Goal: Complete application form

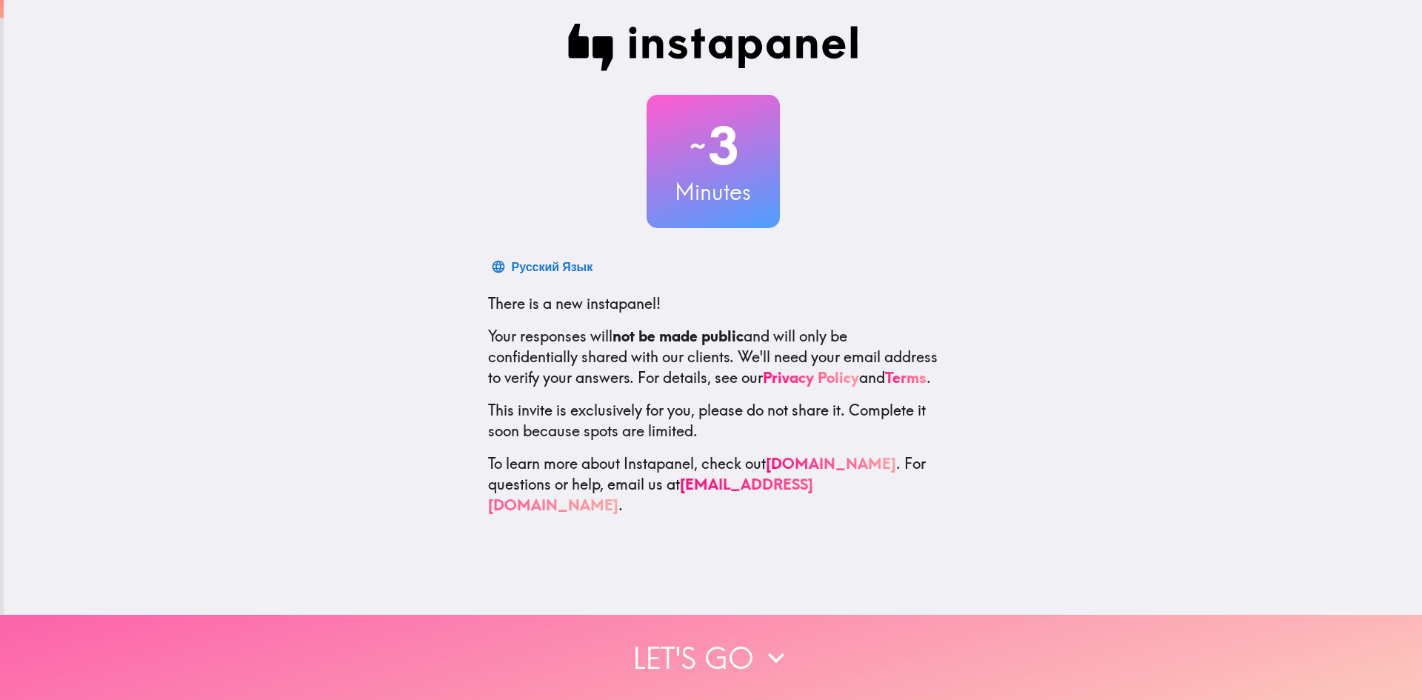
click at [729, 658] on button "Let's go" at bounding box center [711, 657] width 1422 height 85
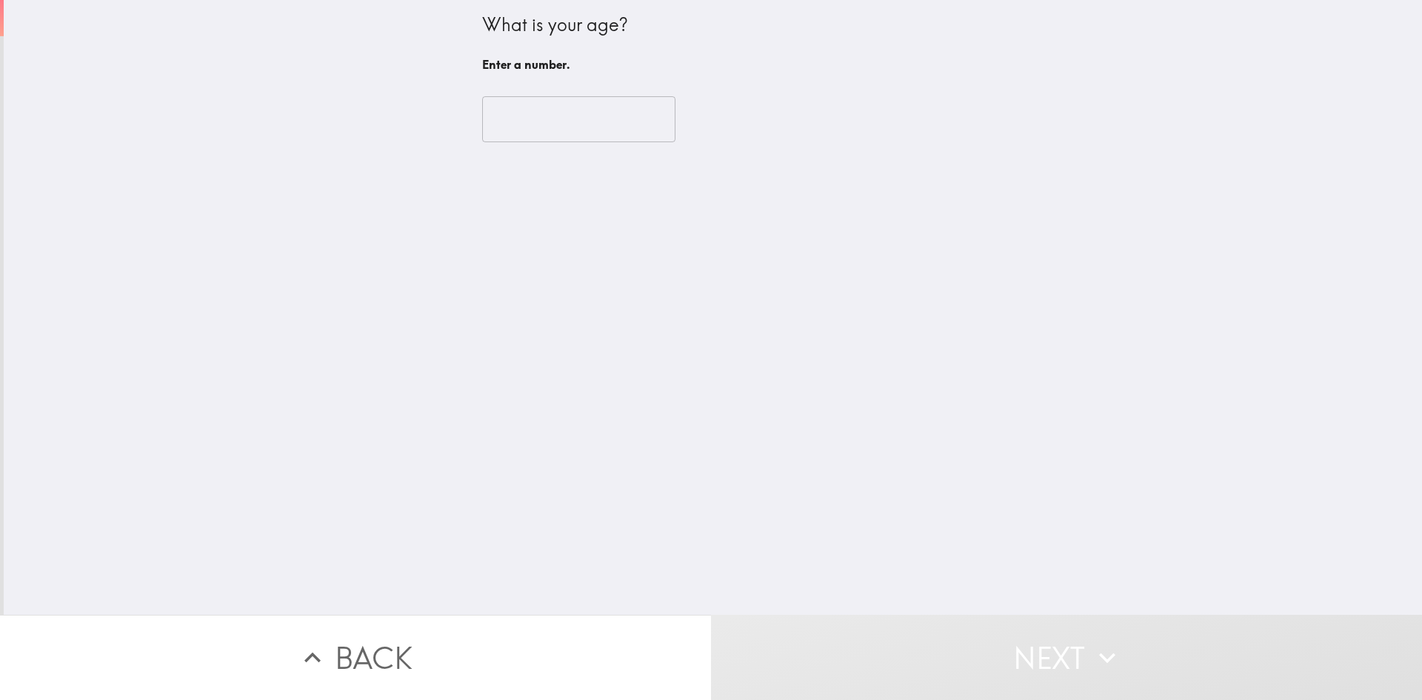
click at [537, 118] on input "number" at bounding box center [578, 119] width 193 height 46
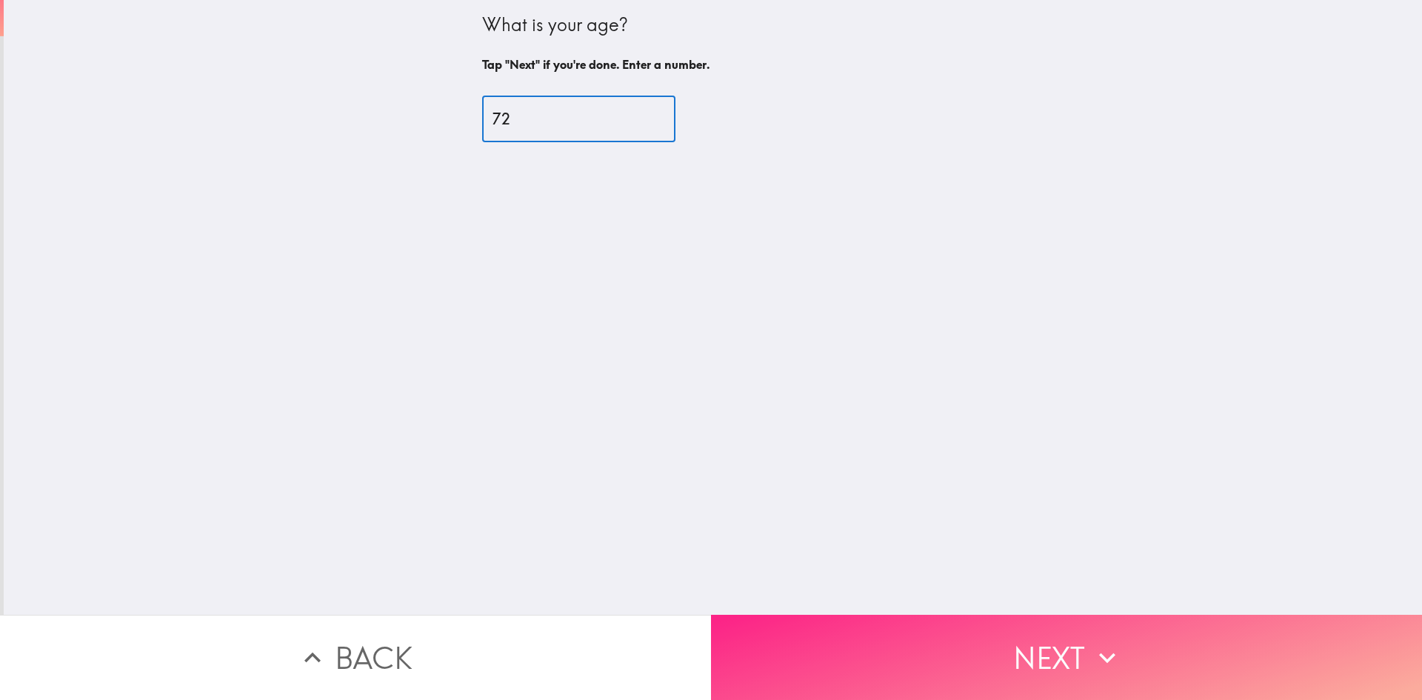
type input "72"
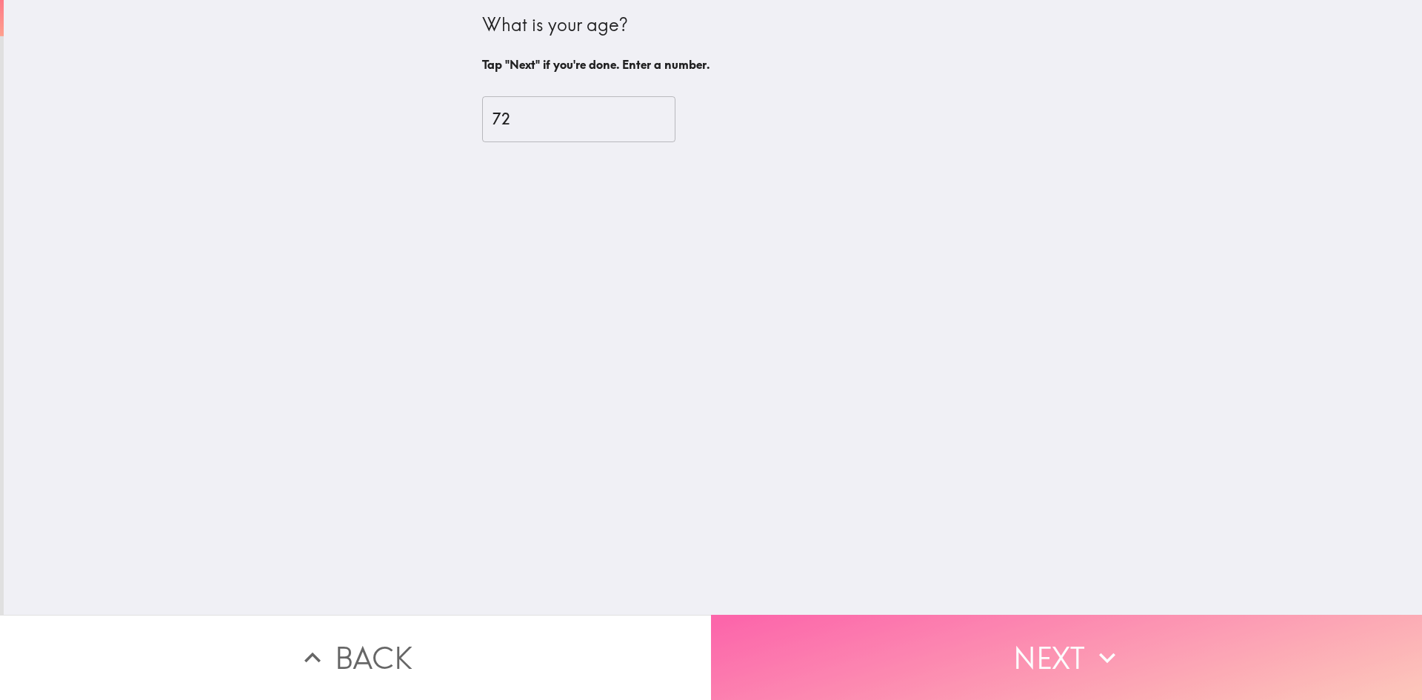
click at [1057, 663] on button "Next" at bounding box center [1066, 657] width 711 height 85
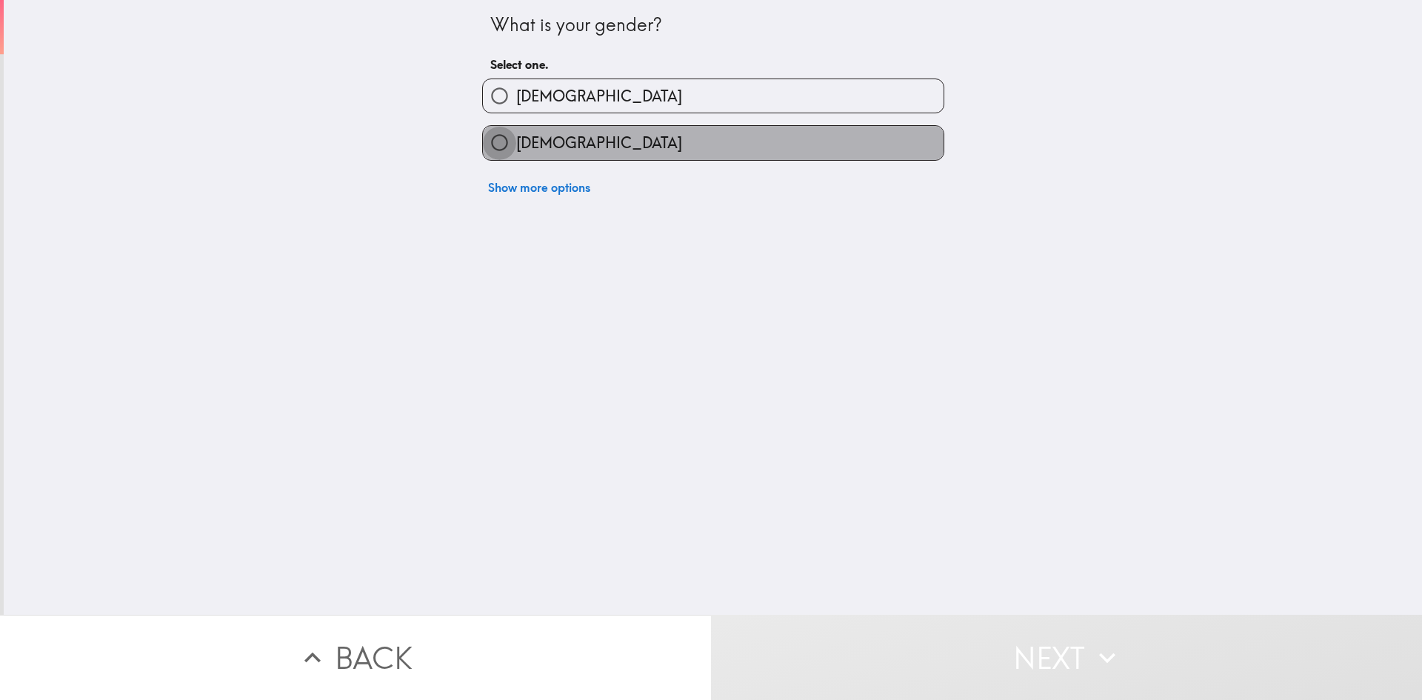
click at [503, 142] on input "[DEMOGRAPHIC_DATA]" at bounding box center [499, 142] width 33 height 33
radio input "true"
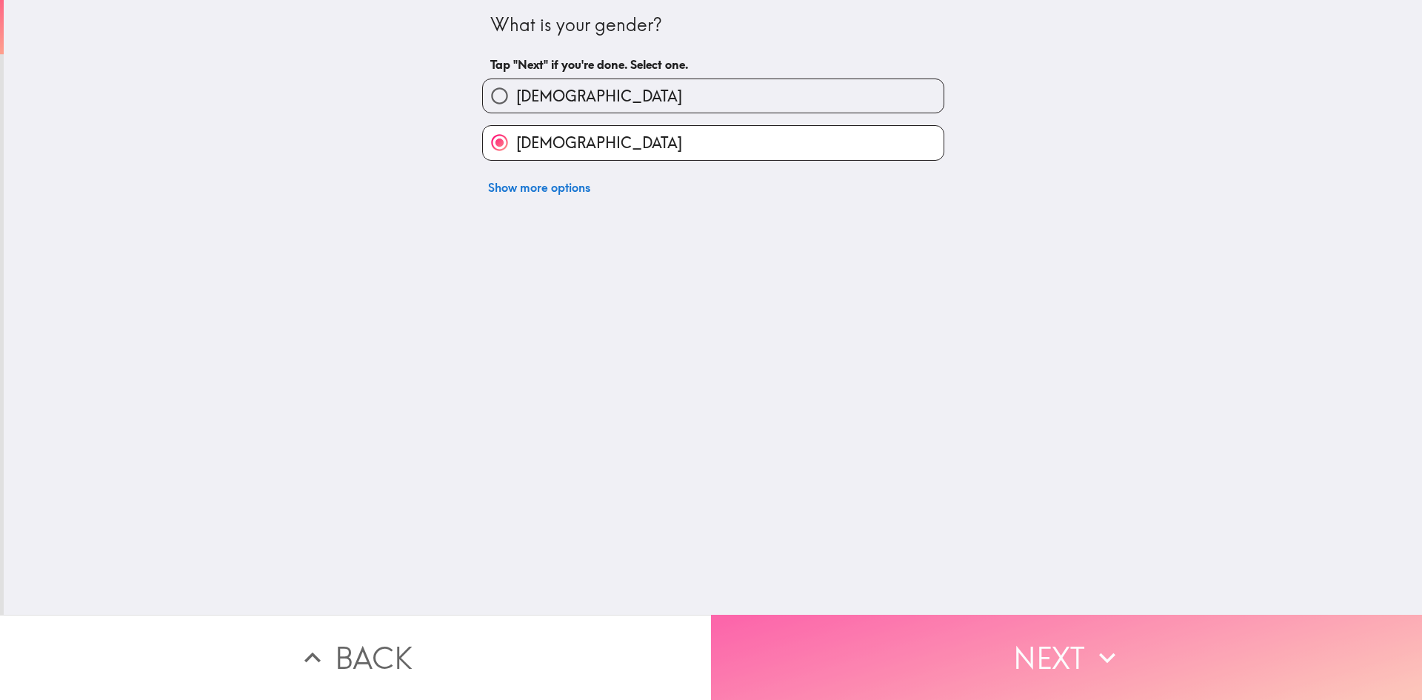
click at [1059, 666] on button "Next" at bounding box center [1066, 657] width 711 height 85
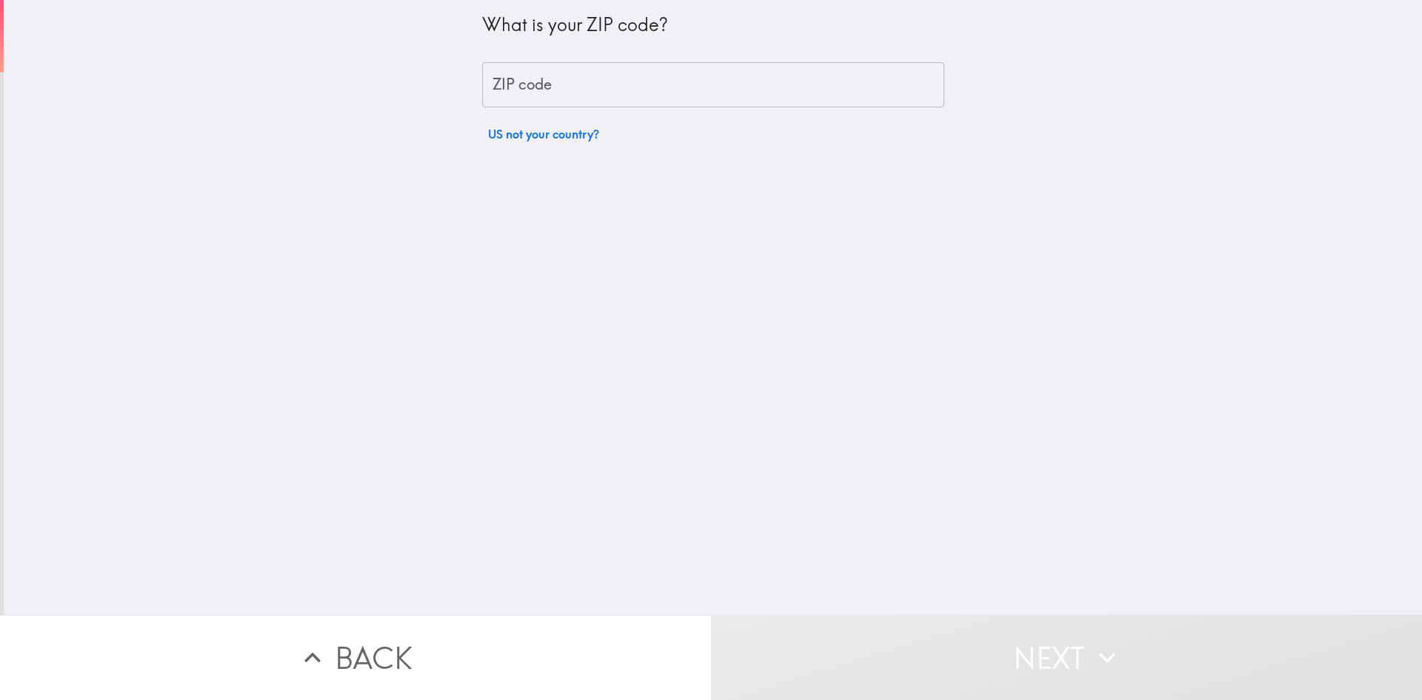
click at [517, 84] on input "ZIP code" at bounding box center [713, 85] width 462 height 46
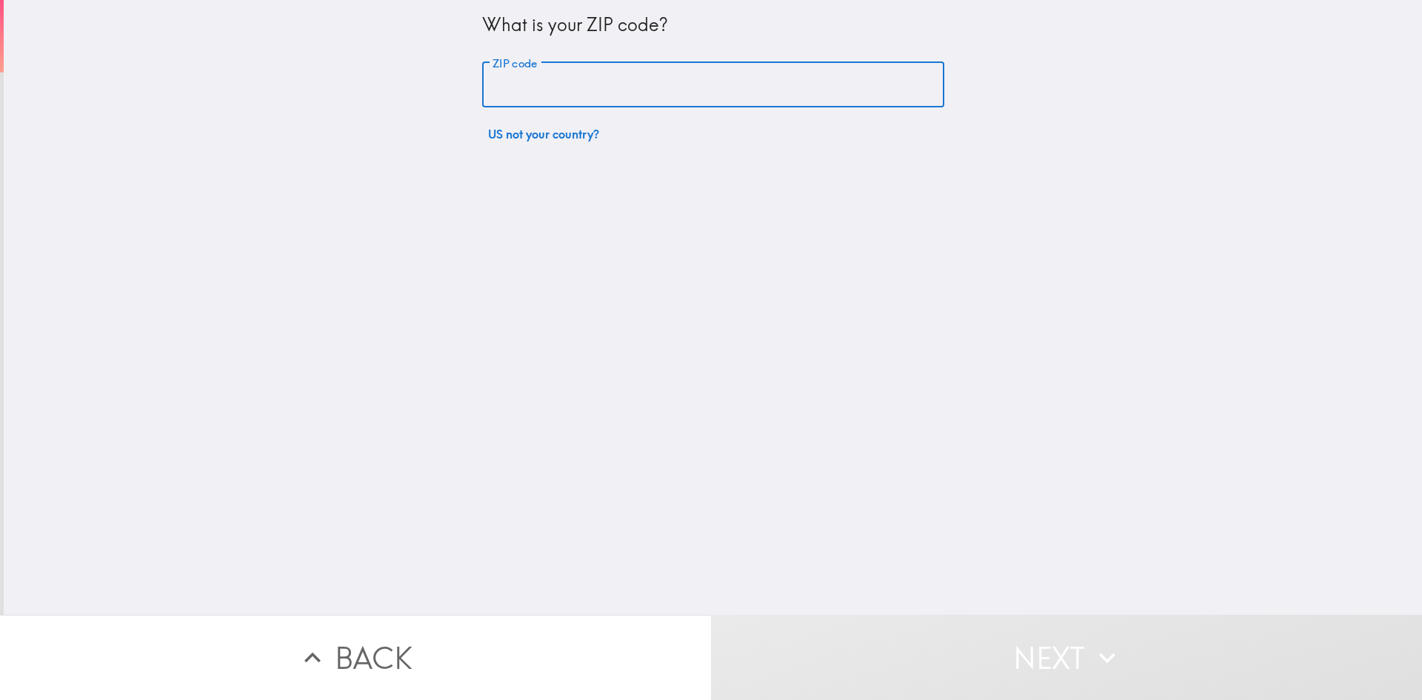
type input "80013"
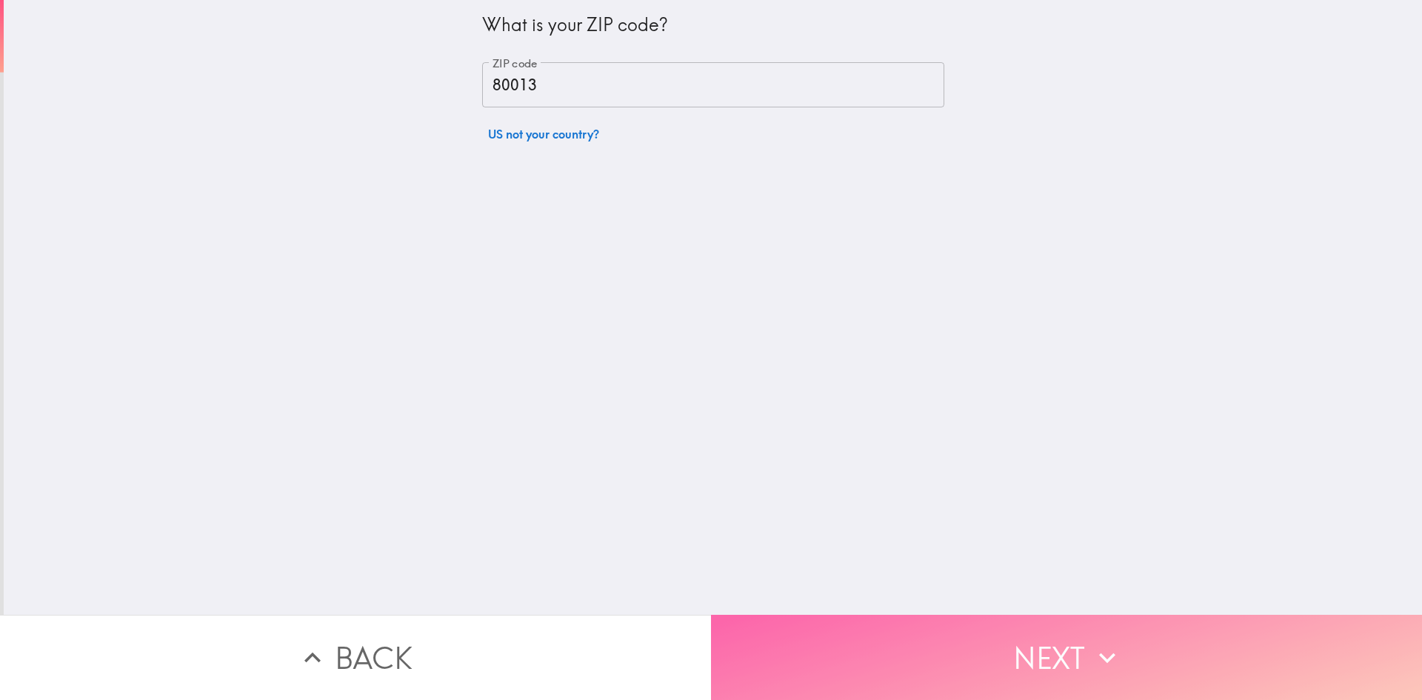
click at [1061, 662] on button "Next" at bounding box center [1066, 657] width 711 height 85
